Goal: Task Accomplishment & Management: Use online tool/utility

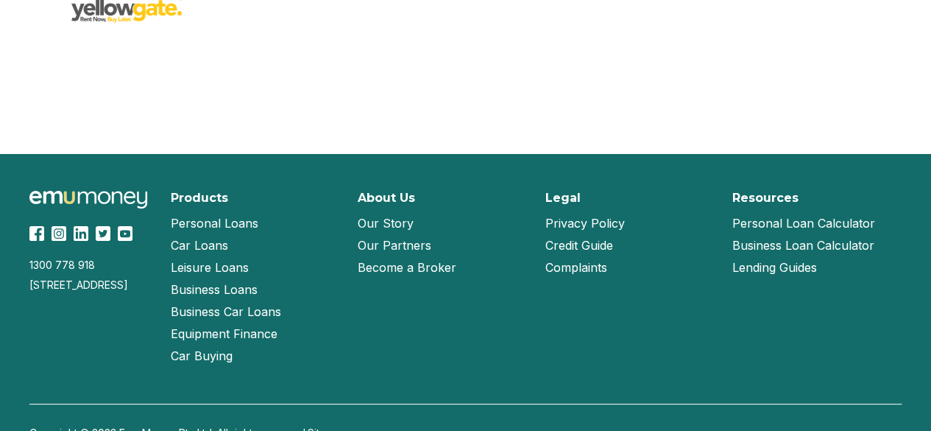
scroll to position [3350, 0]
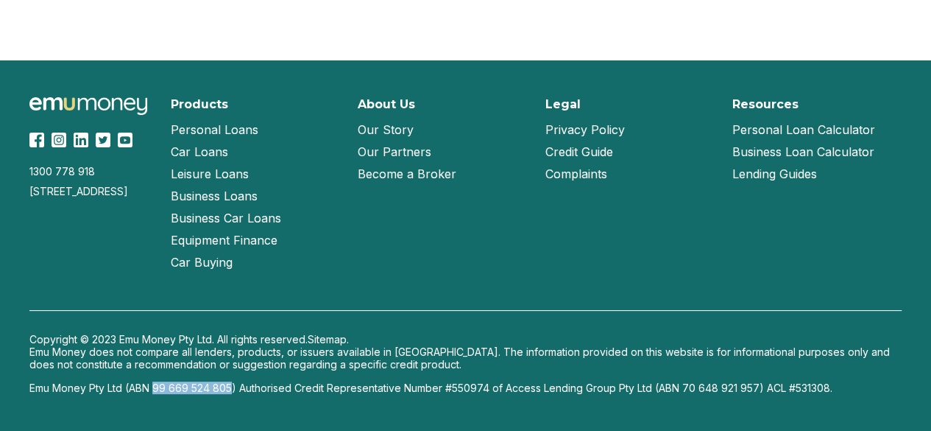
drag, startPoint x: 233, startPoint y: 386, endPoint x: 157, endPoint y: 388, distance: 75.8
click at [157, 388] on p "Emu Money Pty Ltd (ABN 99 669 524 805) Authorised Credit Representative Number …" at bounding box center [465, 387] width 872 height 13
drag, startPoint x: 489, startPoint y: 388, endPoint x: 457, endPoint y: 389, distance: 31.7
click at [457, 389] on p "Emu Money Pty Ltd (ABN 99 669 524 805) Authorised Credit Representative Number …" at bounding box center [465, 387] width 872 height 13
copy p "50974"
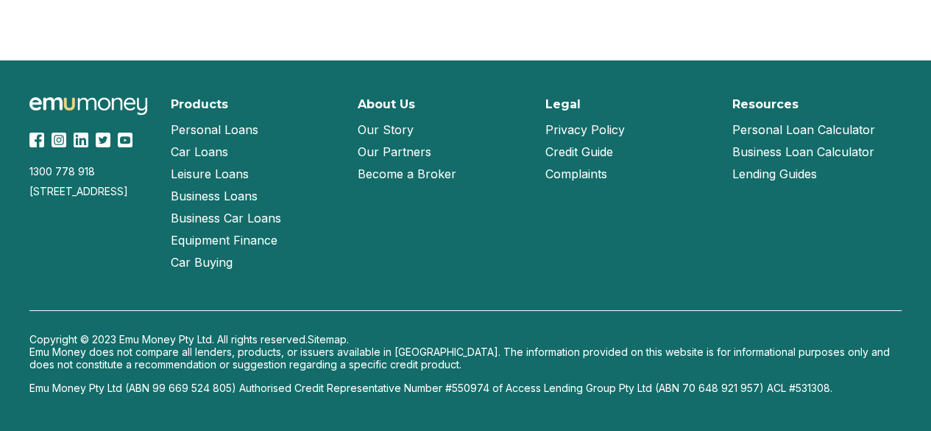
click at [492, 385] on p "Emu Money Pty Ltd (ABN 99 669 524 805) Authorised Credit Representative Number …" at bounding box center [465, 387] width 872 height 13
drag, startPoint x: 489, startPoint y: 386, endPoint x: 453, endPoint y: 387, distance: 36.1
click at [453, 387] on p "Emu Money Pty Ltd (ABN 99 669 524 805) Authorised Credit Representative Number …" at bounding box center [465, 387] width 872 height 13
copy p "550974"
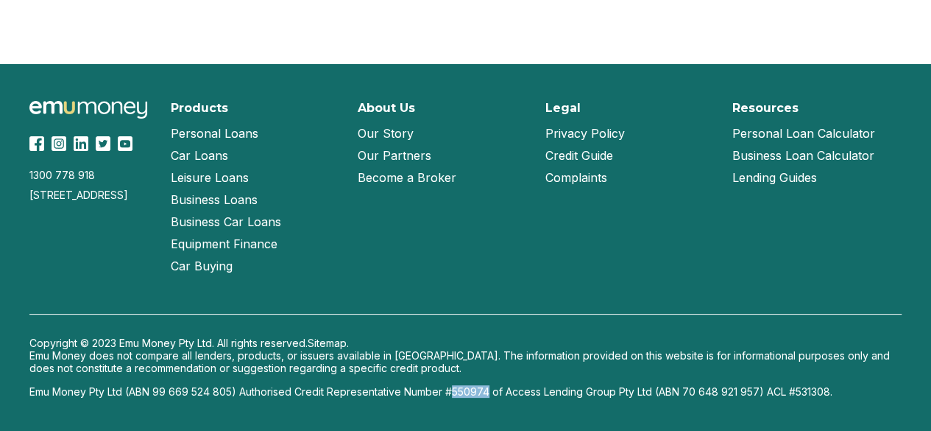
scroll to position [3331, 0]
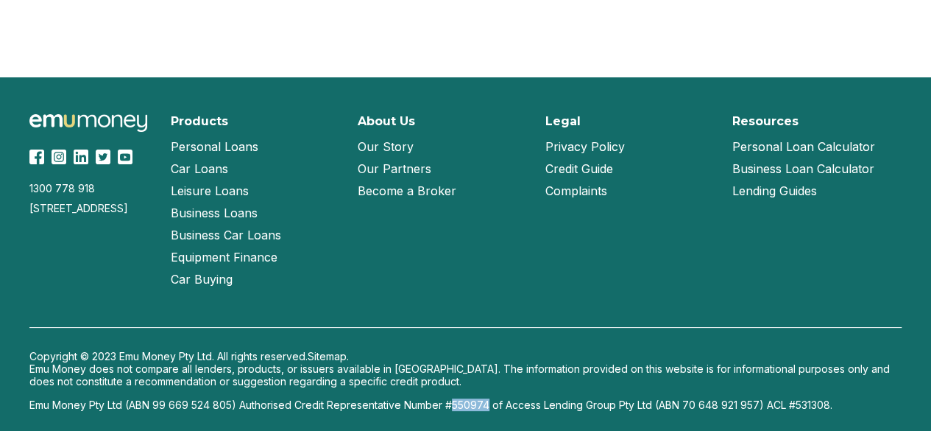
drag, startPoint x: 59, startPoint y: 247, endPoint x: 25, endPoint y: 211, distance: 49.5
click at [25, 211] on div "1300 778 918 Suite 722, UL40, Level 2, 1341 Dandenong Road, Chadstone, Victoria…" at bounding box center [465, 262] width 931 height 370
copy div "Suite 722, UL40, Level 2, 1341 Dandenong Road, Chadstone, Victoria, 3148"
drag, startPoint x: 507, startPoint y: 406, endPoint x: 652, endPoint y: 403, distance: 145.0
click at [652, 403] on p "Emu Money Pty Ltd (ABN 99 669 524 805) Authorised Credit Representative Number …" at bounding box center [465, 404] width 872 height 13
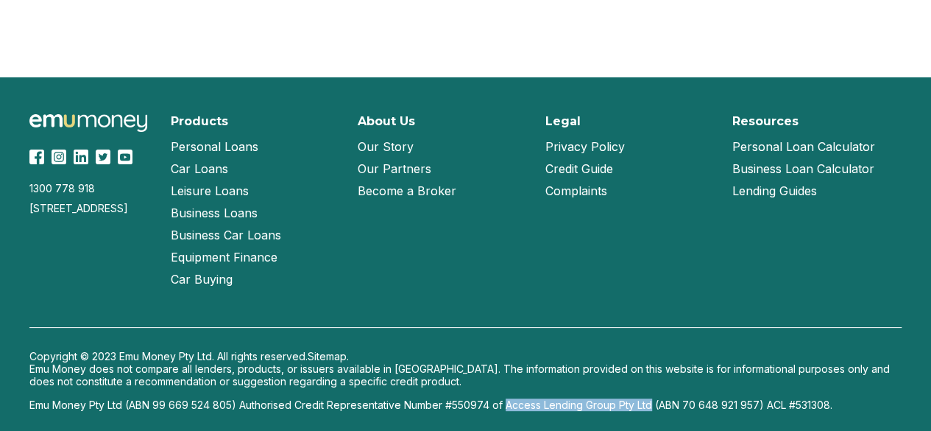
copy p "Access Lending Group Pty Ltd"
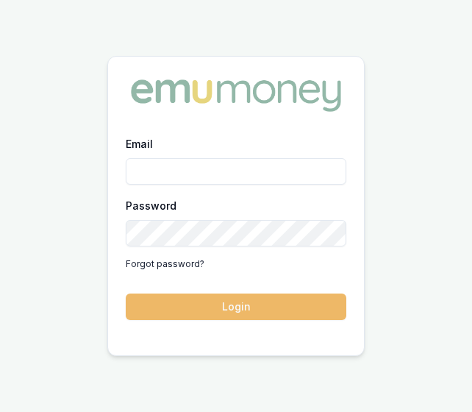
type input "laura.lamicela@emumoney.com.au"
click at [230, 297] on button "Login" at bounding box center [236, 307] width 221 height 26
